Goal: Task Accomplishment & Management: Manage account settings

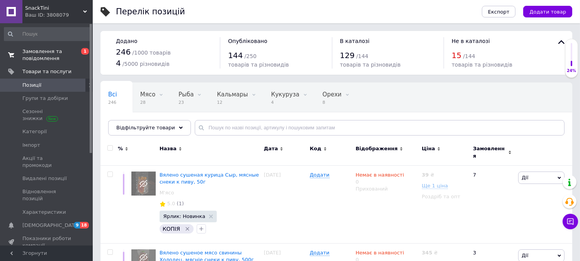
click at [51, 56] on span "Замовлення та повідомлення" at bounding box center [46, 55] width 49 height 14
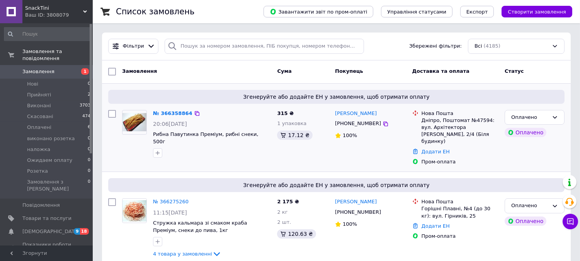
click at [136, 129] on img at bounding box center [135, 122] width 24 height 18
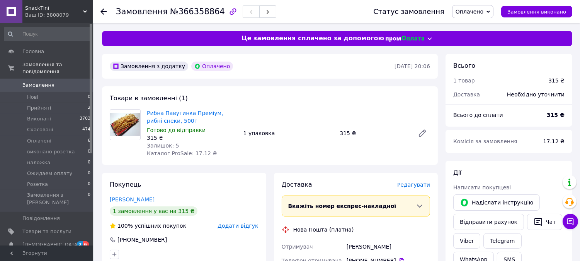
scroll to position [43, 0]
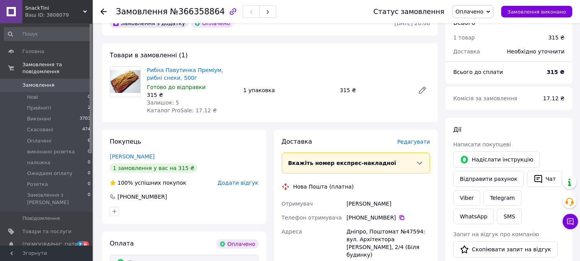
click at [400, 217] on icon at bounding box center [402, 217] width 6 height 6
click at [383, 204] on div "[PERSON_NAME]" at bounding box center [388, 203] width 87 height 14
click at [384, 203] on div "[PERSON_NAME]" at bounding box center [388, 203] width 87 height 14
copy div "[PERSON_NAME]"
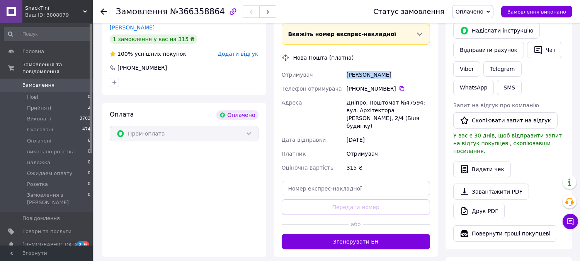
scroll to position [0, 0]
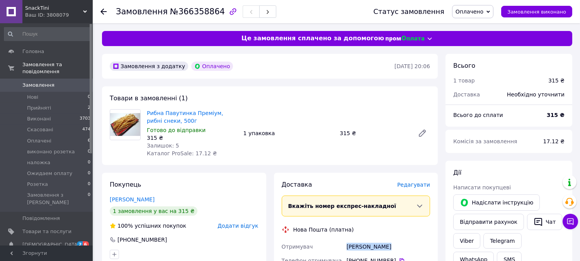
click at [56, 82] on span "Замовлення" at bounding box center [46, 85] width 49 height 7
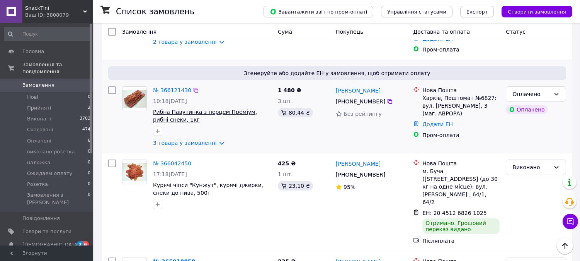
scroll to position [257, 0]
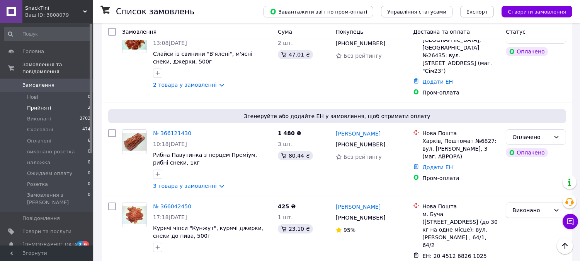
click at [74, 102] on li "Прийняті 2" at bounding box center [47, 107] width 95 height 11
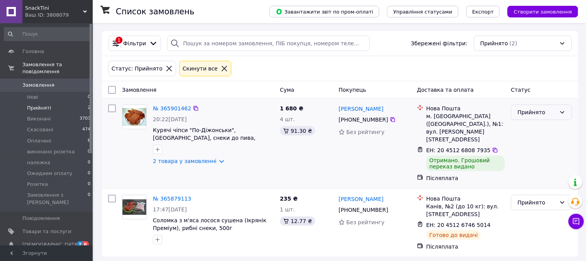
click at [537, 117] on div "Прийнято" at bounding box center [541, 111] width 61 height 15
click at [533, 129] on li "Виконано" at bounding box center [542, 130] width 60 height 14
drag, startPoint x: 393, startPoint y: 203, endPoint x: 368, endPoint y: 209, distance: 25.5
click at [392, 206] on icon at bounding box center [393, 209] width 6 height 6
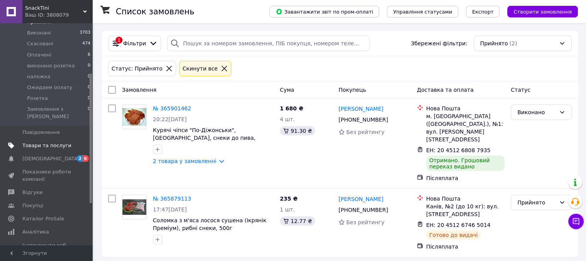
scroll to position [129, 0]
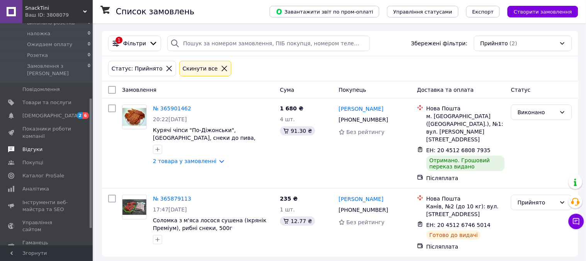
click at [40, 146] on span "Відгуки" at bounding box center [46, 149] width 49 height 7
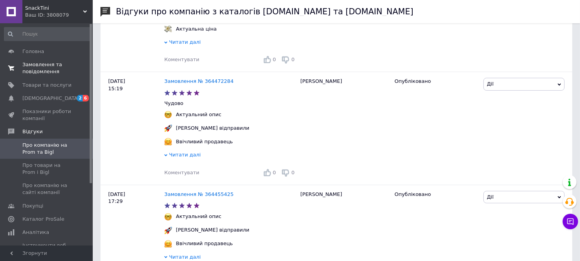
click at [44, 66] on span "Замовлення та повідомлення" at bounding box center [46, 68] width 49 height 14
